Goal: Task Accomplishment & Management: Complete application form

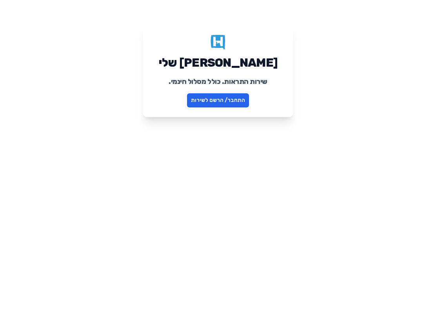
click at [208, 97] on link "התחבר/ הרשם לשירות" at bounding box center [218, 100] width 62 height 14
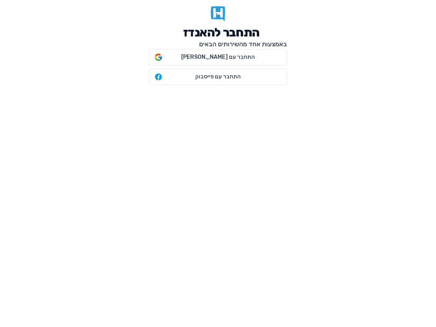
click at [181, 46] on h6 "באמצעות אחד מהשירותים הבאים" at bounding box center [218, 44] width 138 height 9
click at [174, 57] on span "התחבר עם גוגל" at bounding box center [218, 57] width 125 height 8
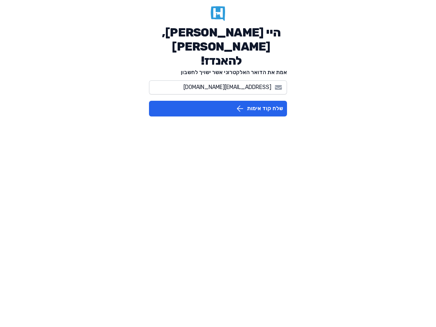
click at [230, 101] on button "שלח קוד אימות" at bounding box center [218, 109] width 138 height 16
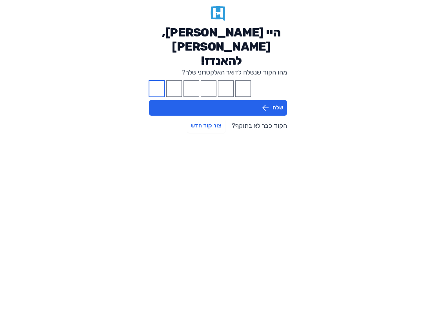
click at [151, 80] on input "Please enter OTP character 1" at bounding box center [157, 88] width 16 height 16
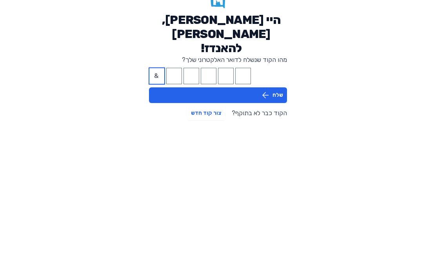
click at [158, 80] on input "&" at bounding box center [157, 88] width 16 height 16
type input "1"
type input "7"
type input "5"
type input "0"
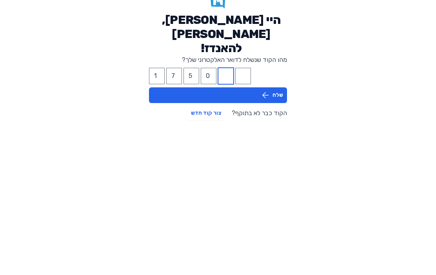
type input "7"
click at [215, 100] on button "שלח" at bounding box center [218, 108] width 138 height 16
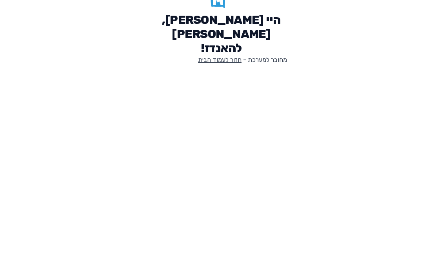
click at [208, 69] on link "חזור לעמוד הבית" at bounding box center [219, 72] width 43 height 7
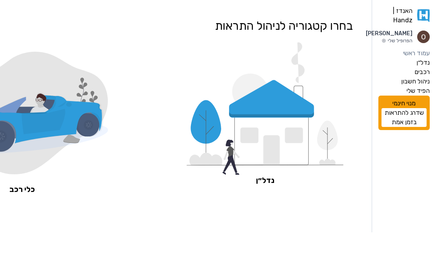
click at [293, 119] on icon at bounding box center [271, 140] width 74 height 52
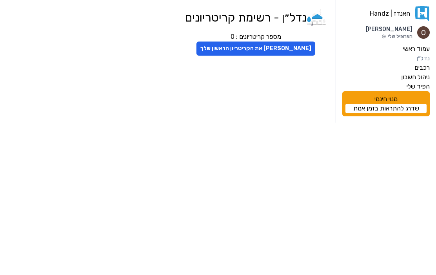
click at [233, 55] on button "צור את הקריטריון הראשון שלך" at bounding box center [255, 49] width 119 height 14
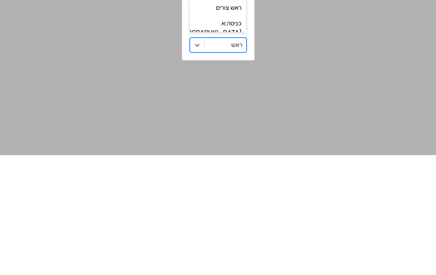
type input "ראשו"
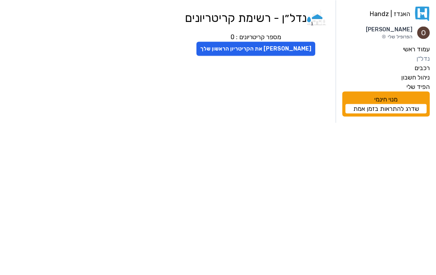
click at [226, 48] on button "צור את הקריטריון הראשון שלך" at bounding box center [255, 49] width 119 height 14
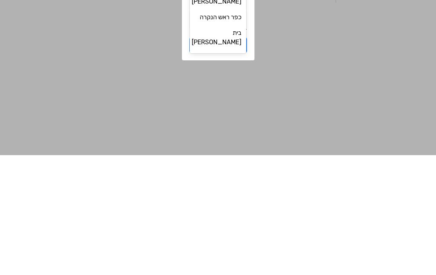
type input "ר"
type input "ראשון לציון"
